Goal: Complete application form

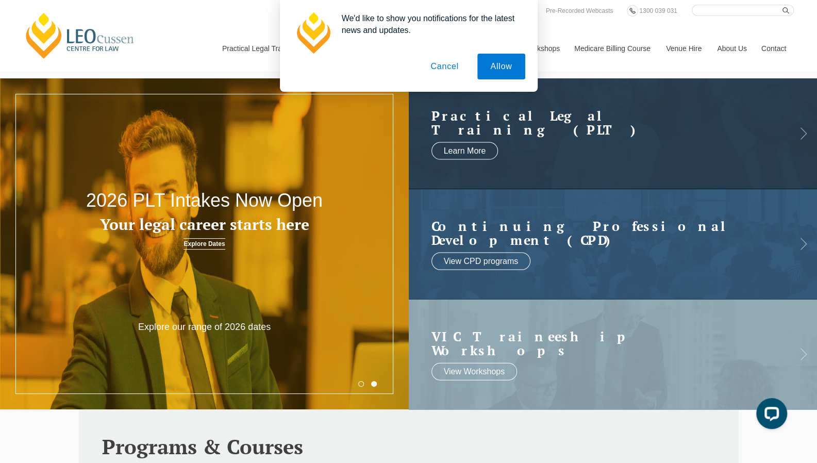
click at [454, 63] on button "Cancel" at bounding box center [444, 67] width 54 height 26
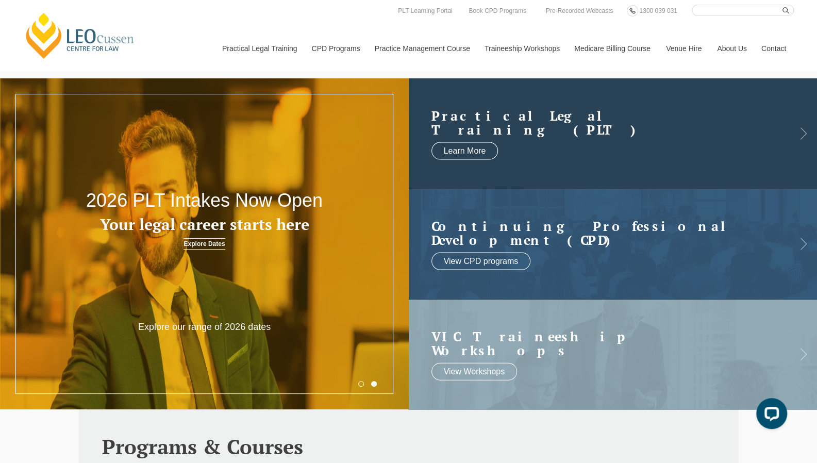
click at [561, 97] on link at bounding box center [613, 133] width 409 height 110
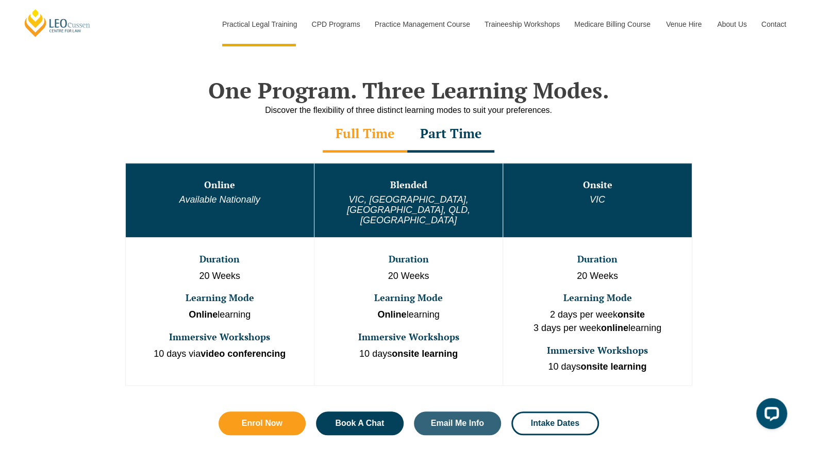
click at [459, 131] on div "Part Time" at bounding box center [450, 134] width 87 height 36
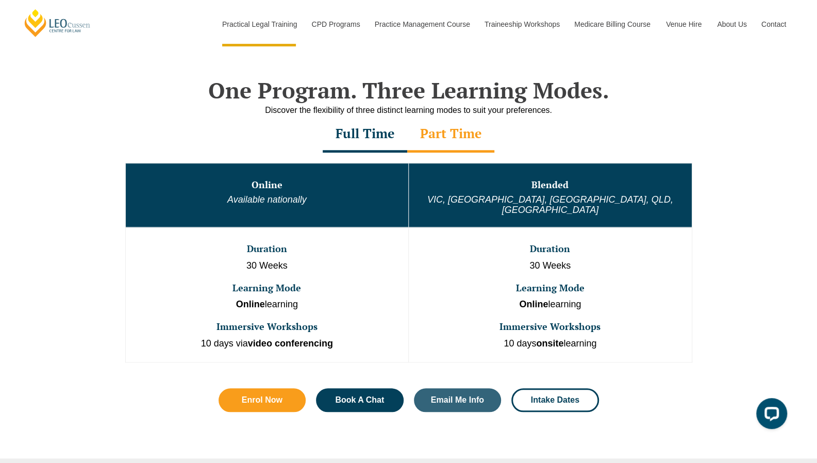
click at [398, 138] on div "Full Time" at bounding box center [365, 134] width 84 height 36
